Goal: Information Seeking & Learning: Learn about a topic

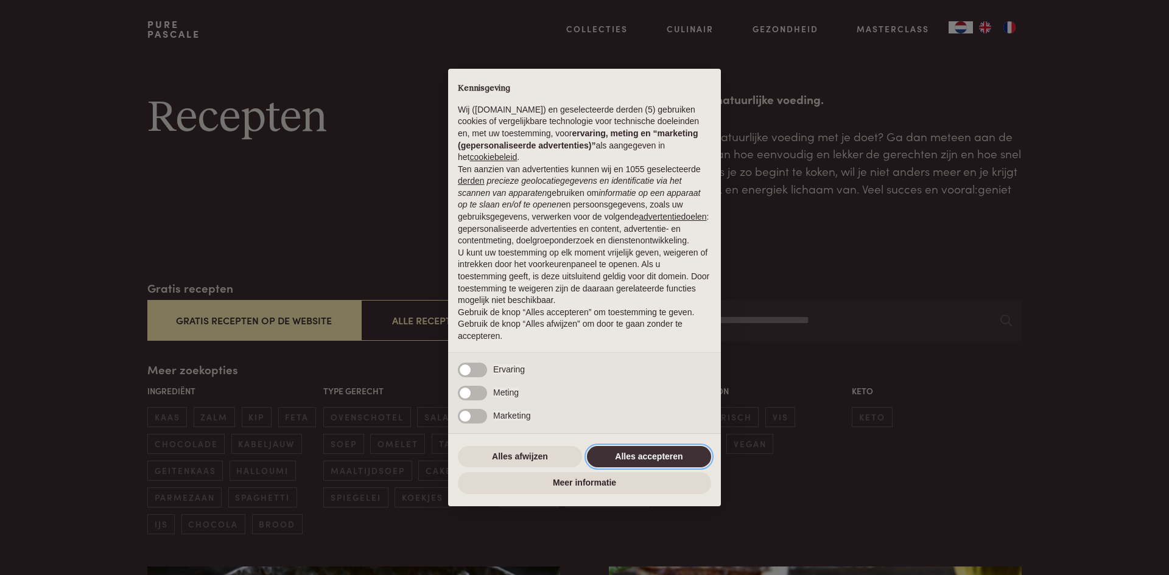
click at [665, 465] on button "Alles accepteren" at bounding box center [649, 457] width 124 height 22
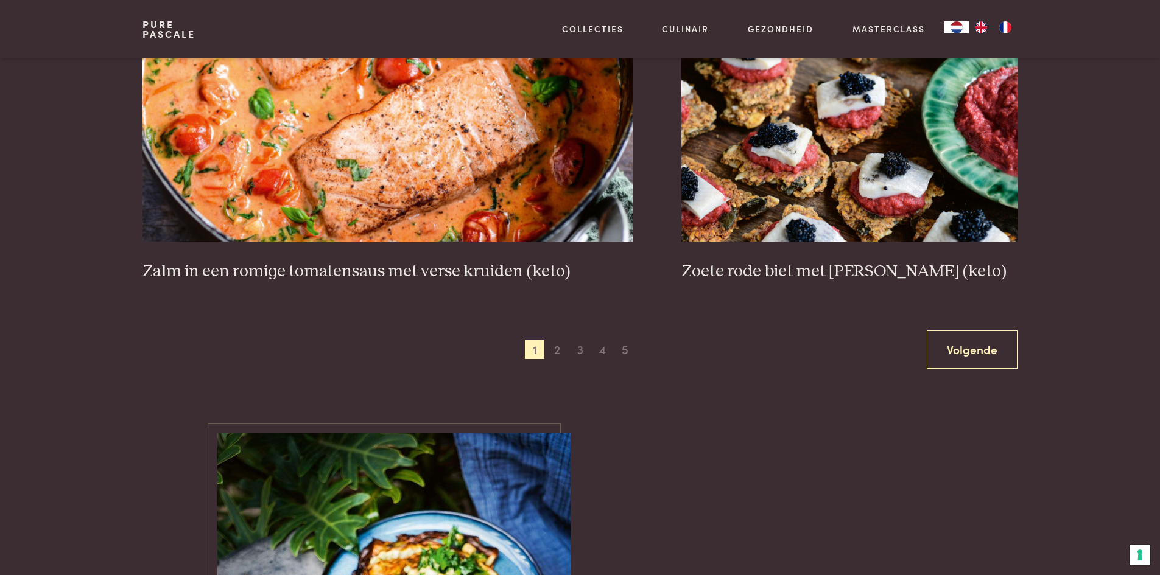
scroll to position [2253, 0]
click at [560, 353] on span "2" at bounding box center [556, 349] width 19 height 19
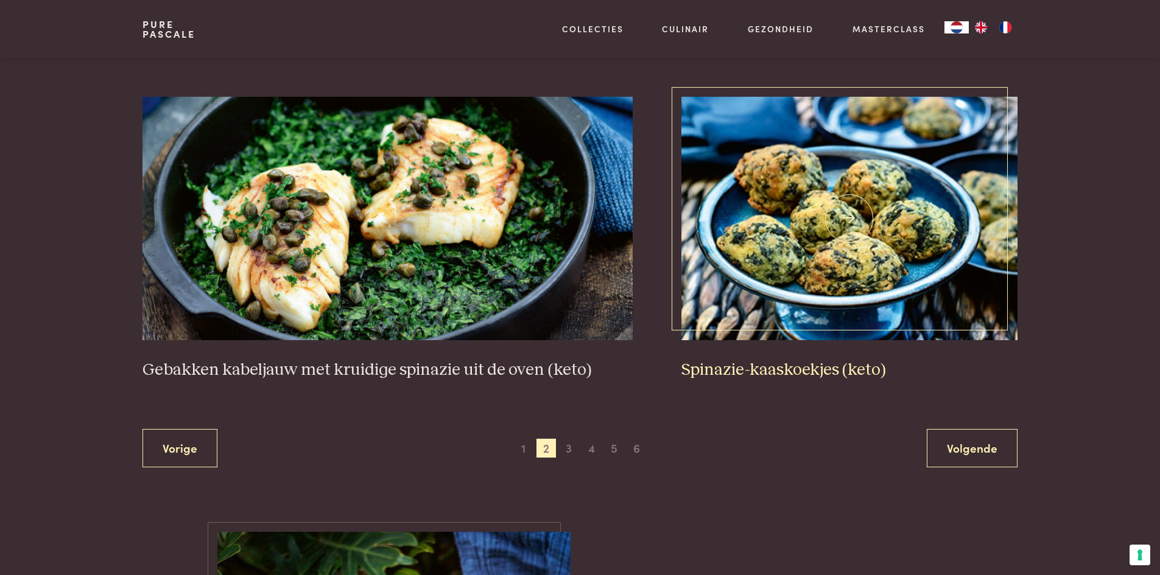
scroll to position [2167, 0]
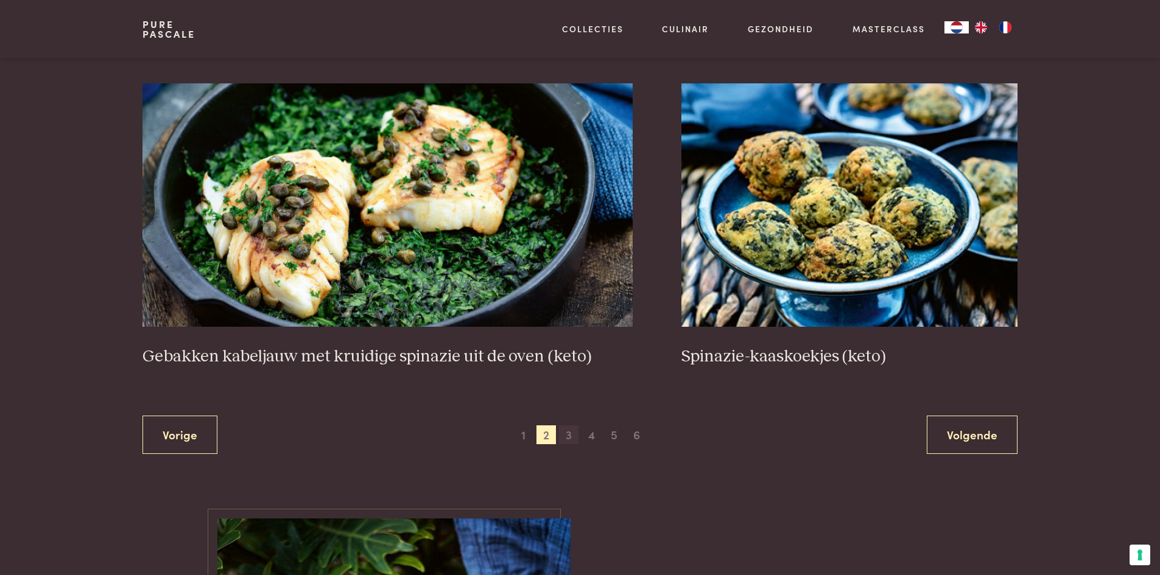
click at [571, 435] on span "3" at bounding box center [568, 435] width 19 height 19
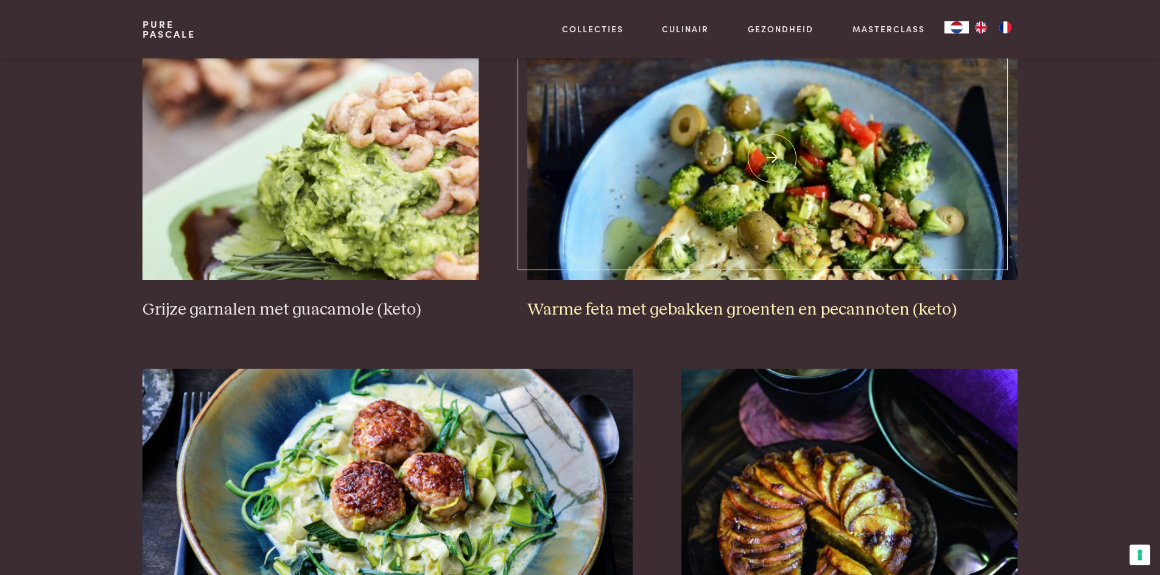
scroll to position [2289, 0]
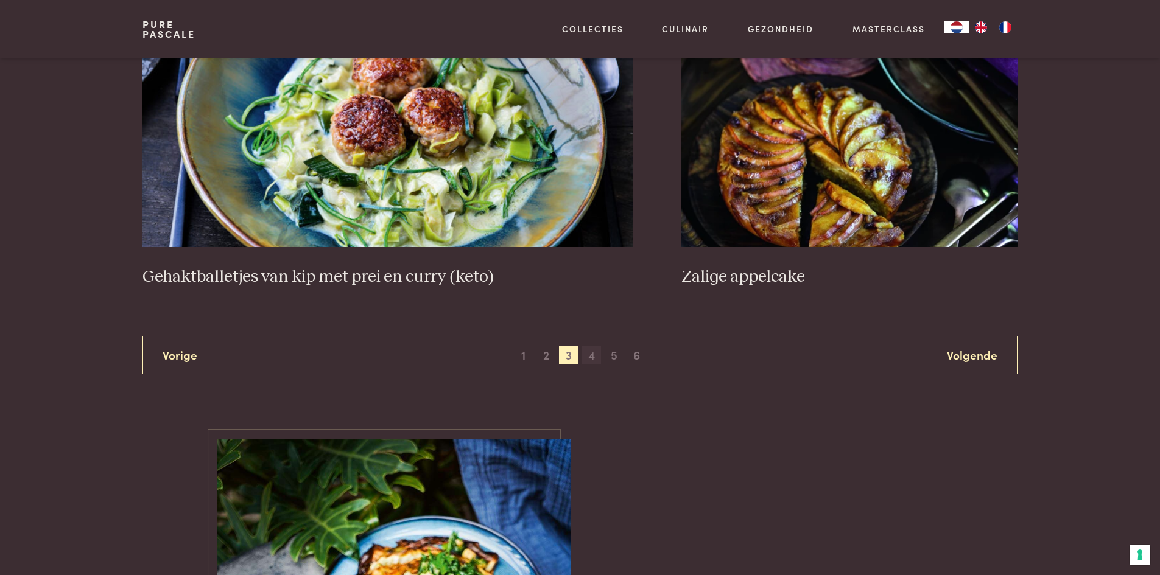
click at [585, 361] on span "4" at bounding box center [591, 355] width 19 height 19
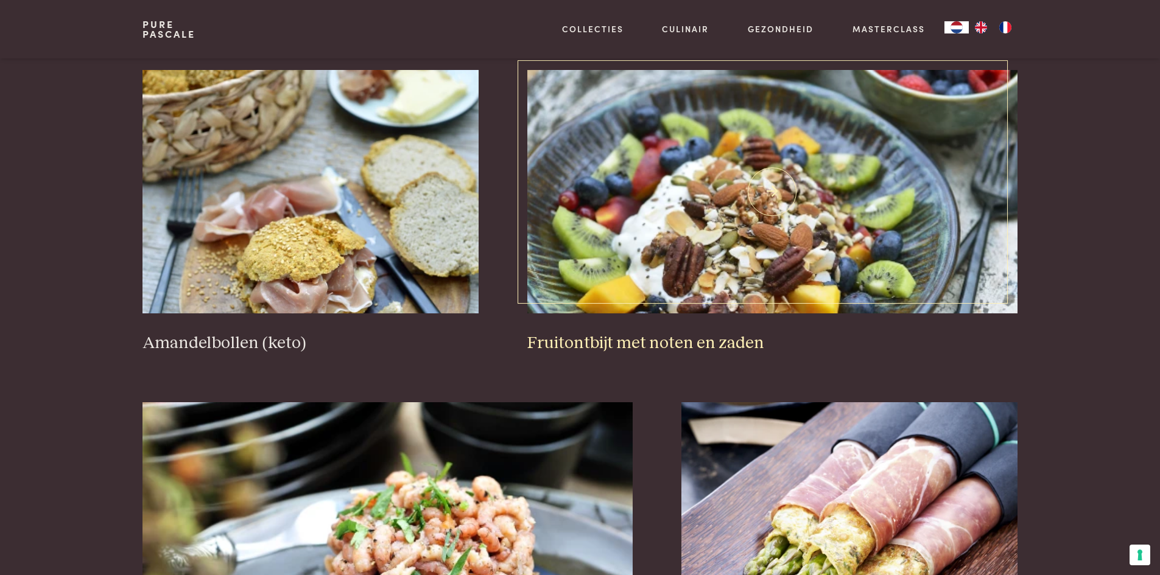
scroll to position [2106, 0]
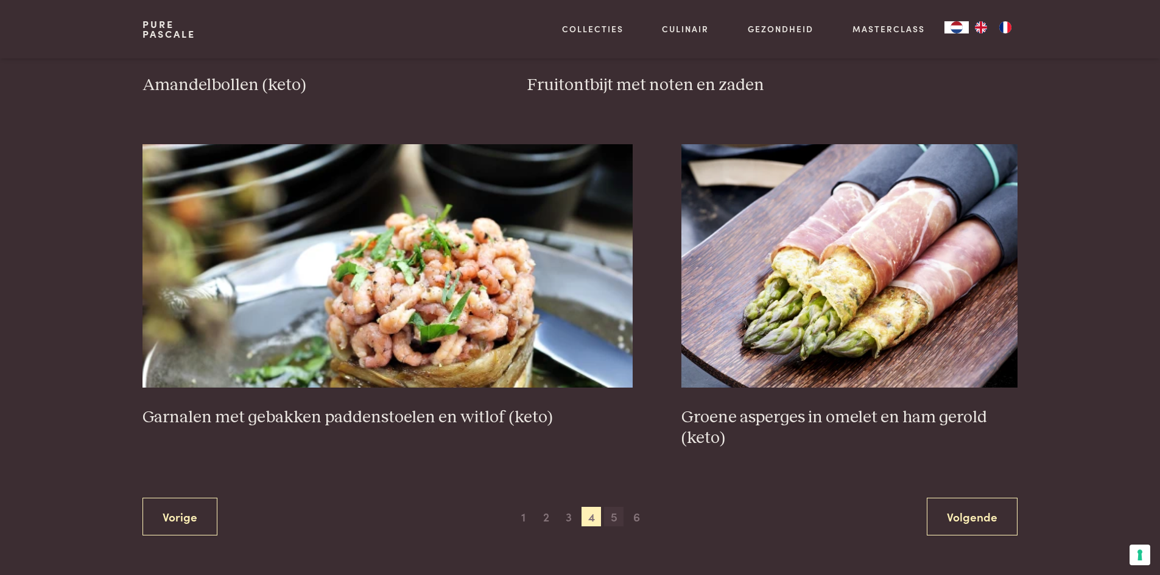
click at [605, 524] on span "5" at bounding box center [613, 516] width 19 height 19
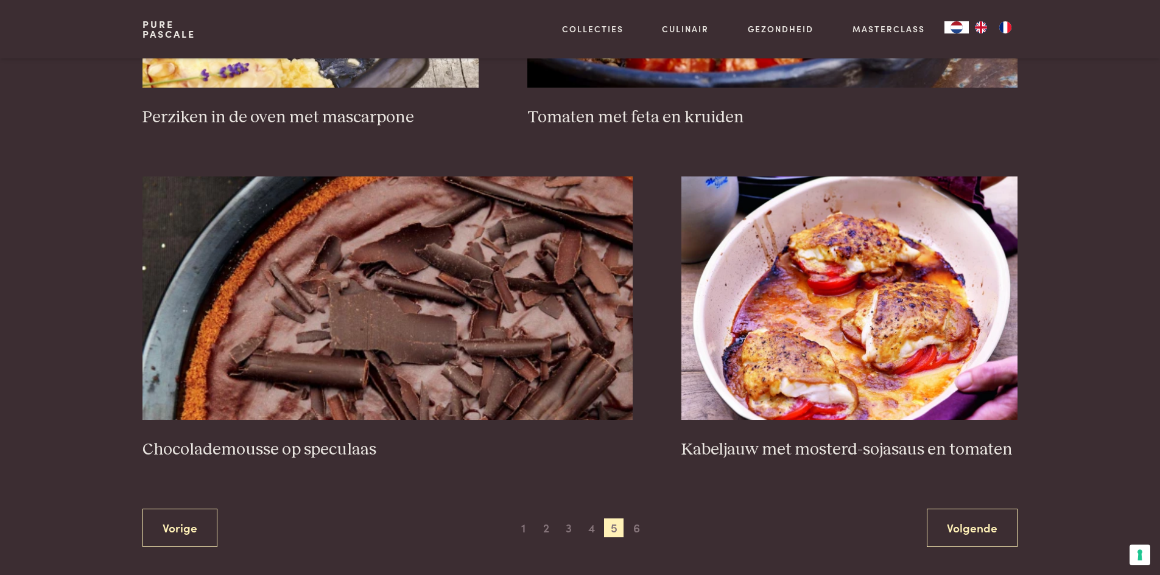
scroll to position [2228, 0]
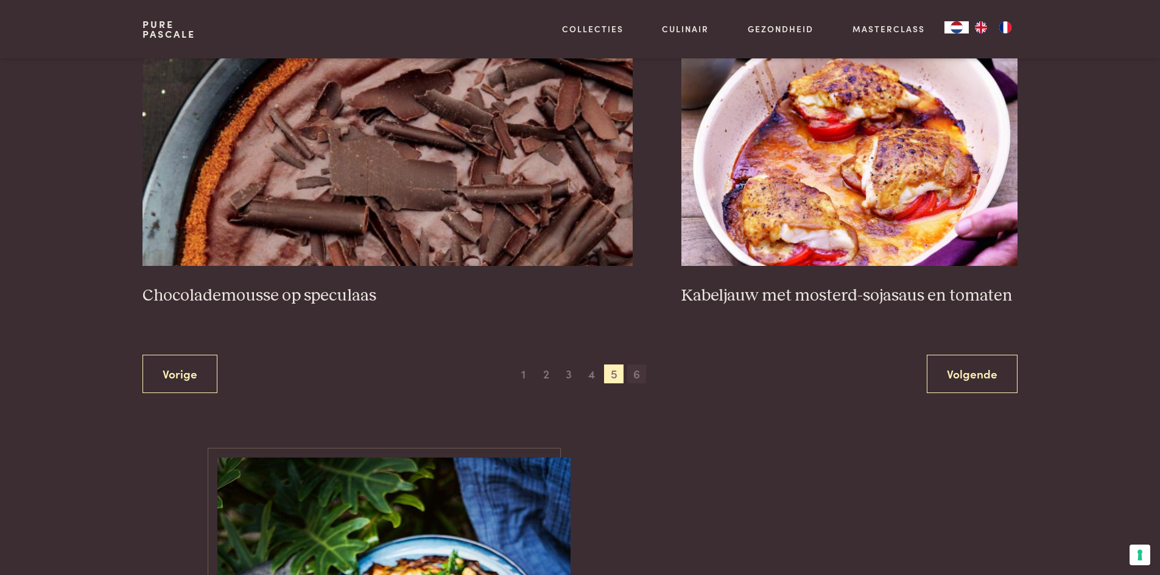
click at [633, 378] on span "6" at bounding box center [636, 374] width 19 height 19
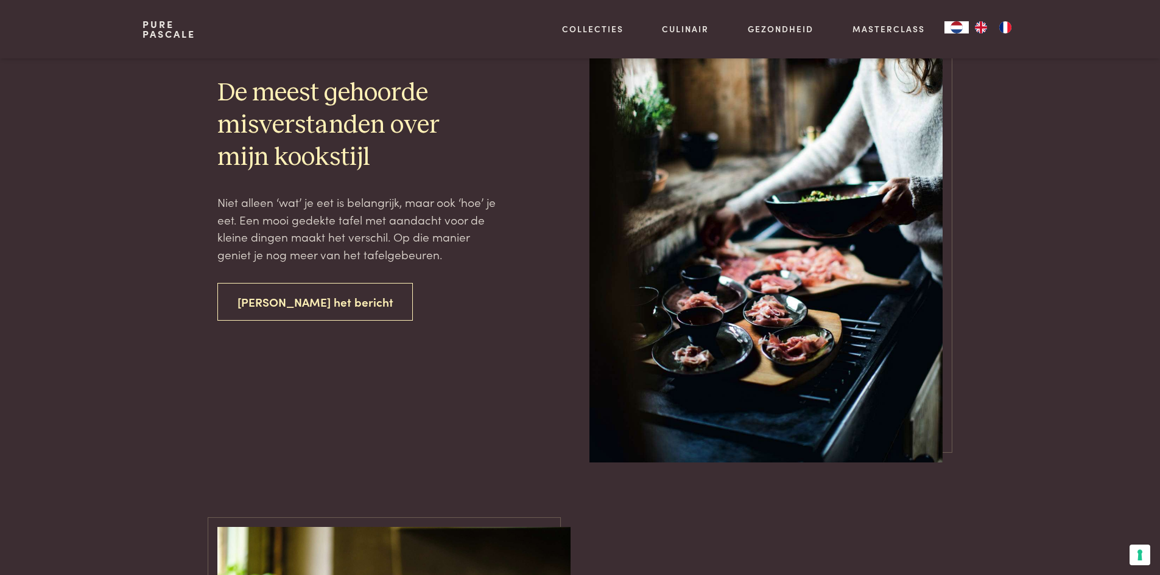
scroll to position [2776, 0]
